Goal: Navigation & Orientation: Find specific page/section

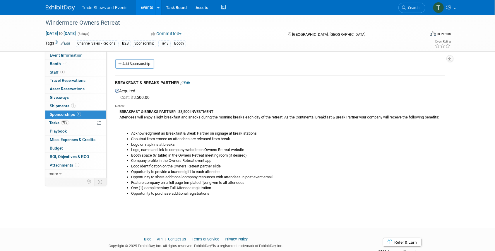
click at [147, 6] on link "Events" at bounding box center [146, 7] width 21 height 15
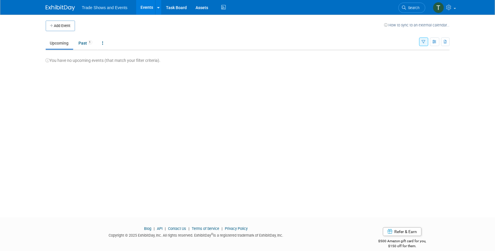
drag, startPoint x: 423, startPoint y: 42, endPoint x: 422, endPoint y: 54, distance: 12.1
click at [423, 42] on icon "button" at bounding box center [424, 42] width 4 height 4
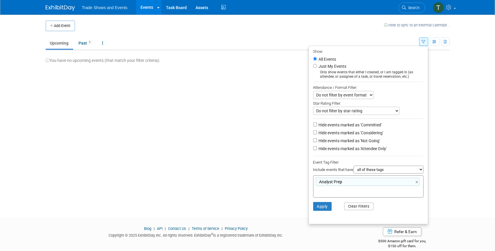
click at [358, 203] on button "Clear Filters" at bounding box center [359, 206] width 29 height 8
